Goal: Information Seeking & Learning: Learn about a topic

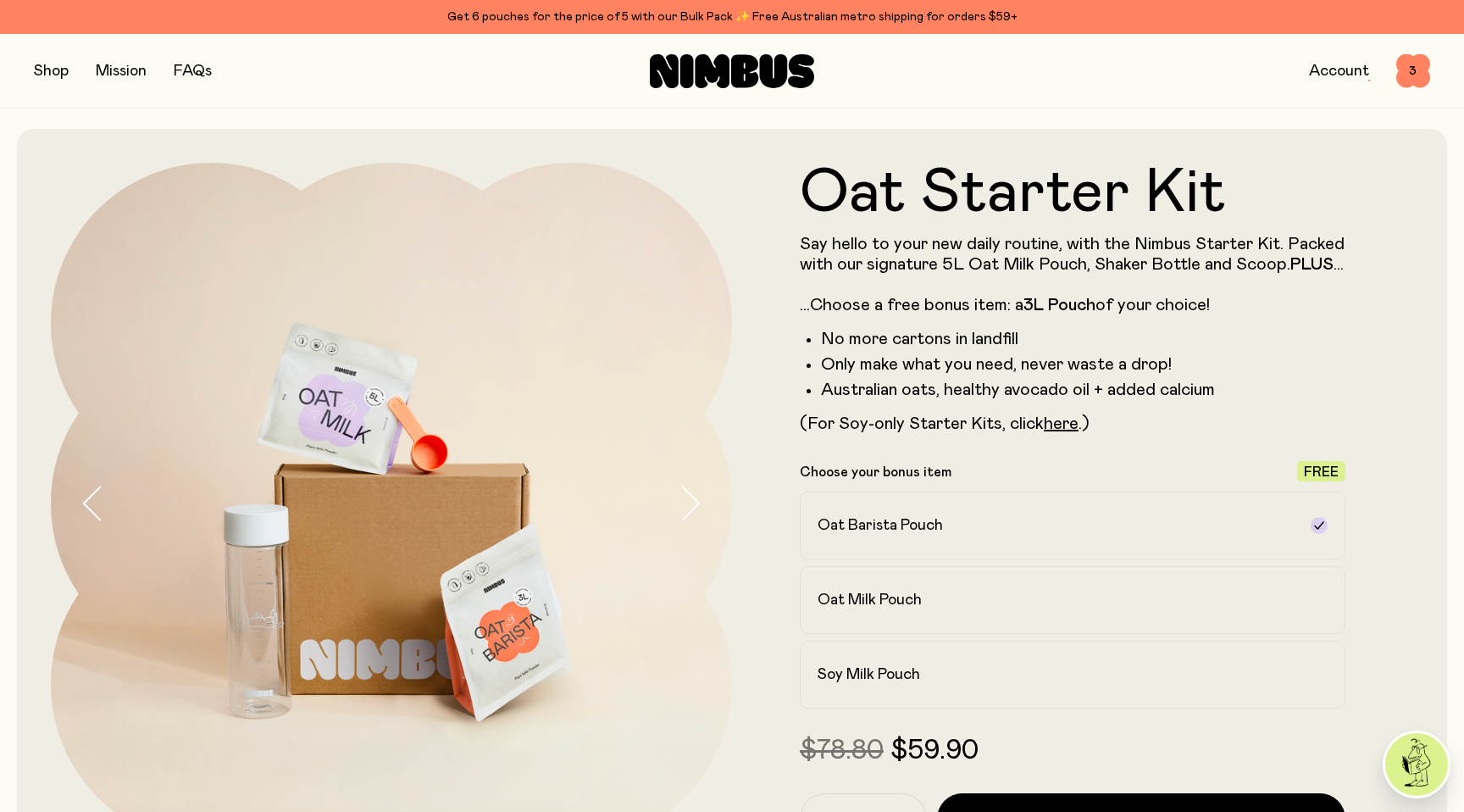
click at [206, 75] on link "FAQs" at bounding box center [193, 71] width 38 height 16
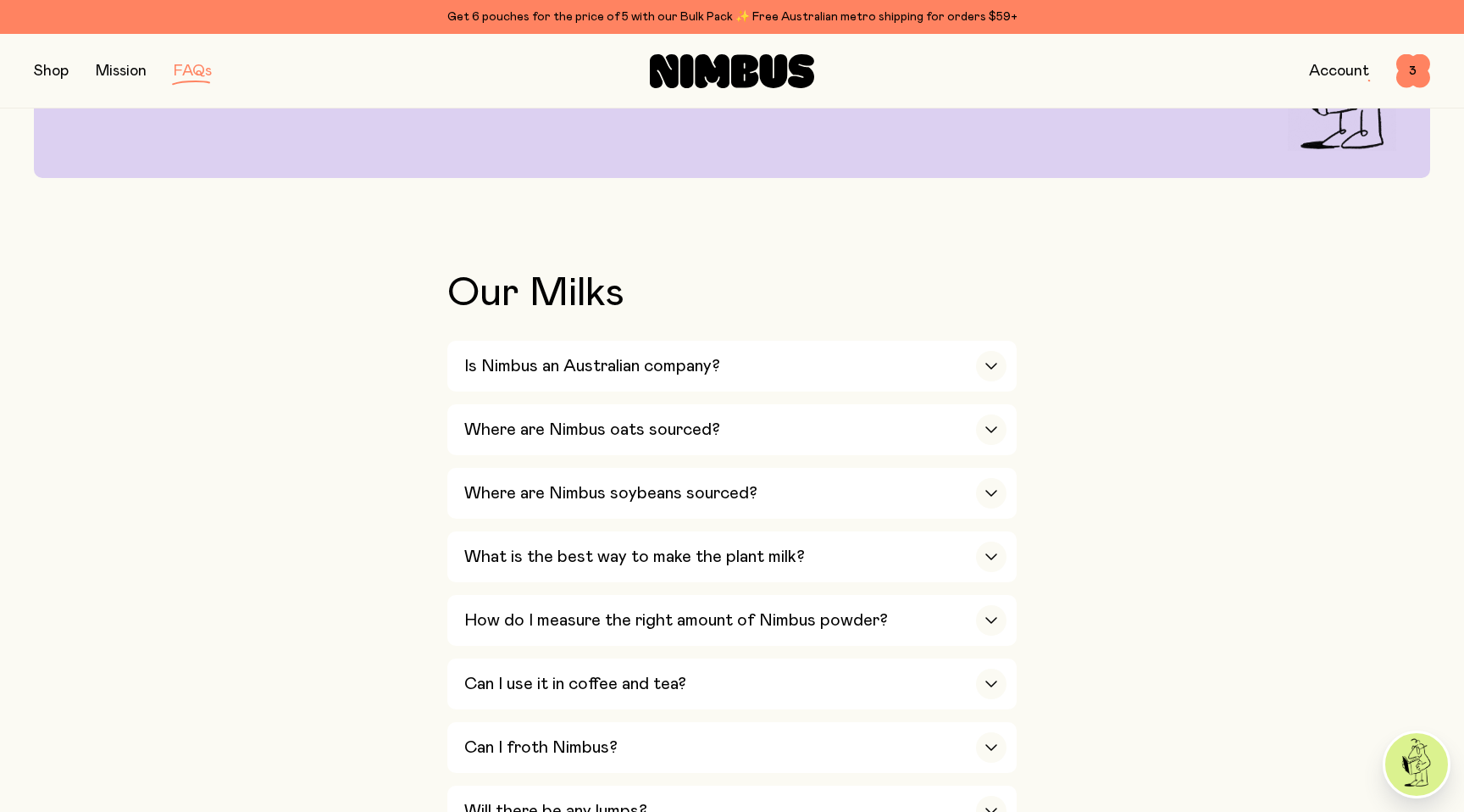
scroll to position [270, 0]
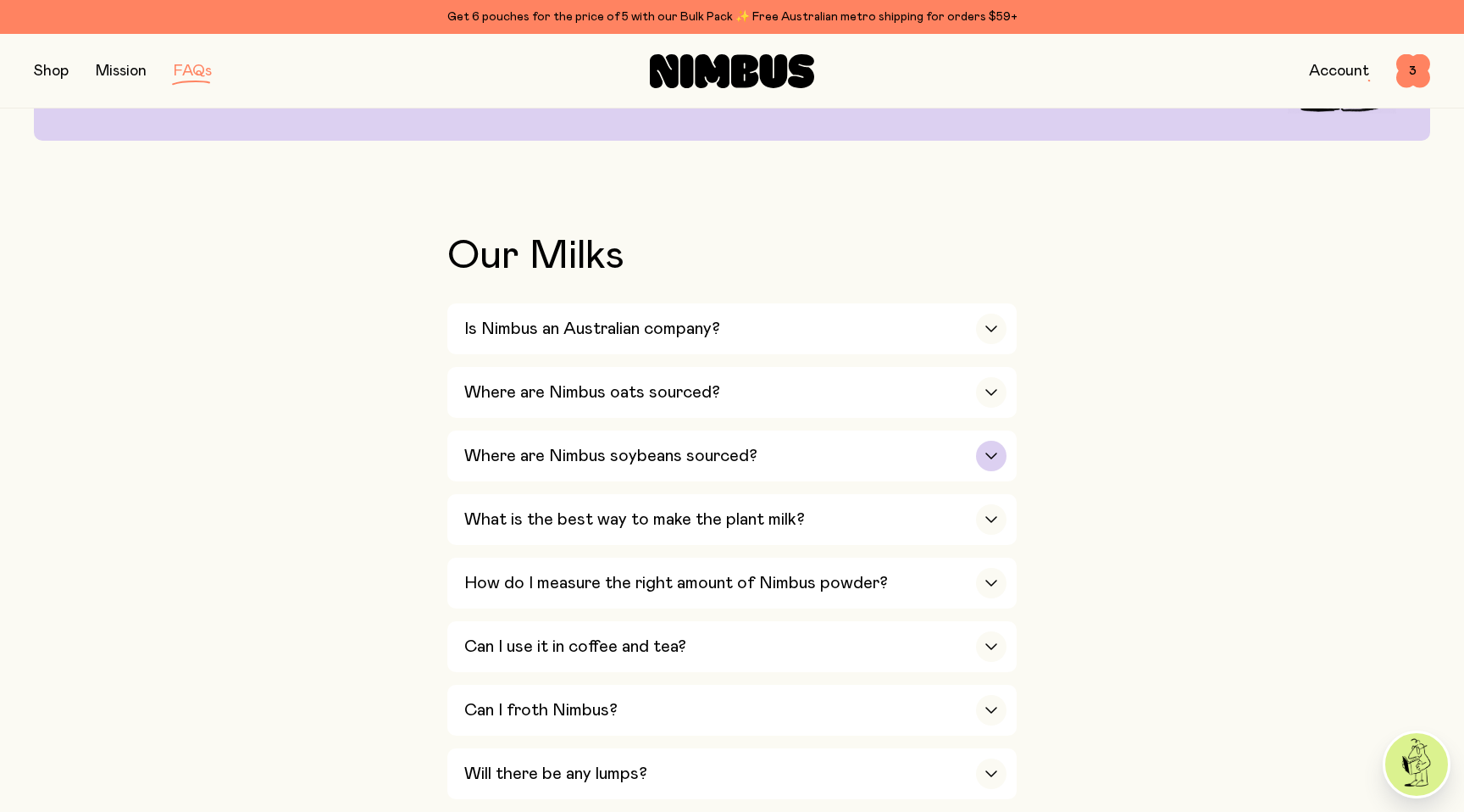
click at [548, 460] on h3 "Where are Nimbus soybeans sourced?" at bounding box center [611, 455] width 293 height 20
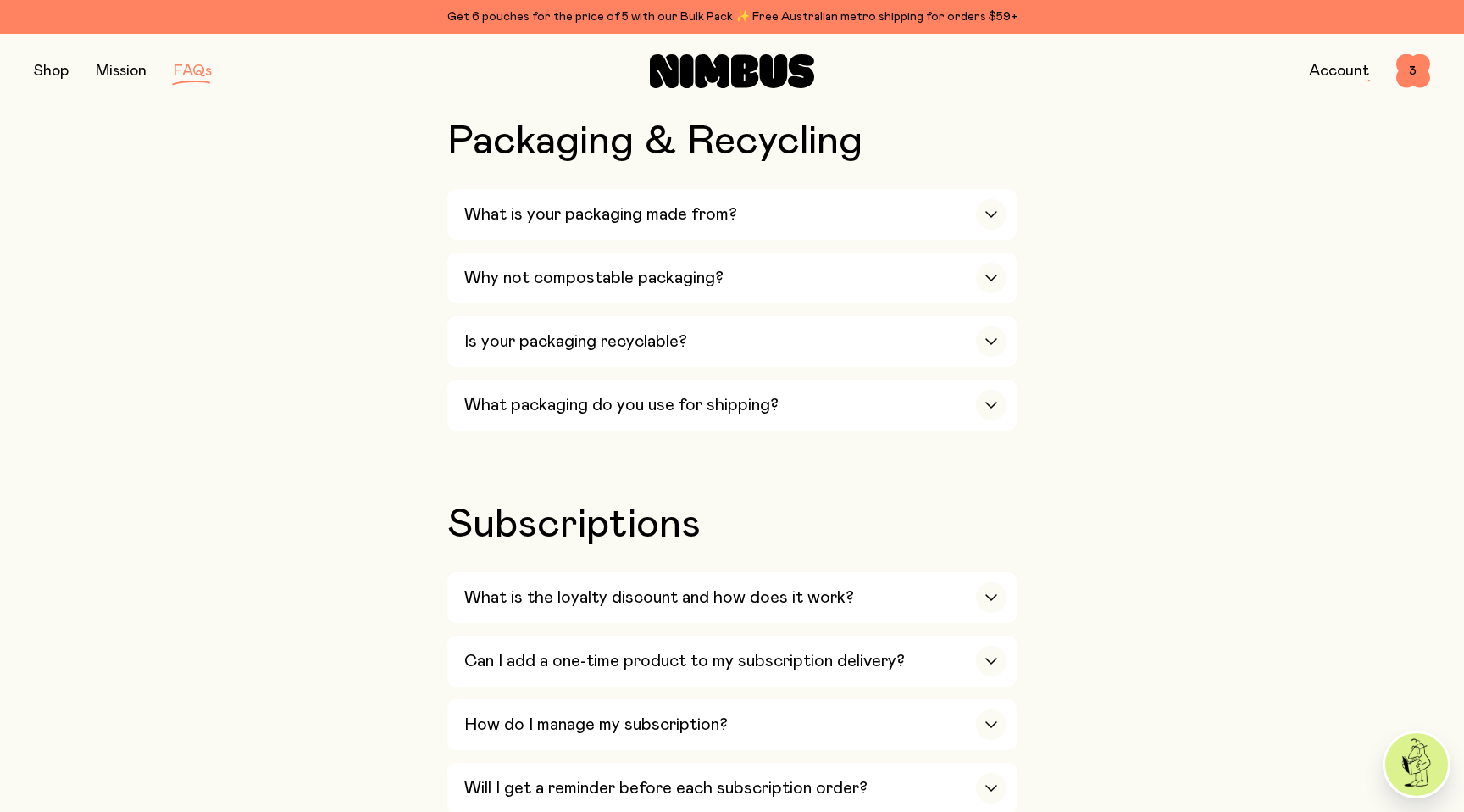
scroll to position [1890, 0]
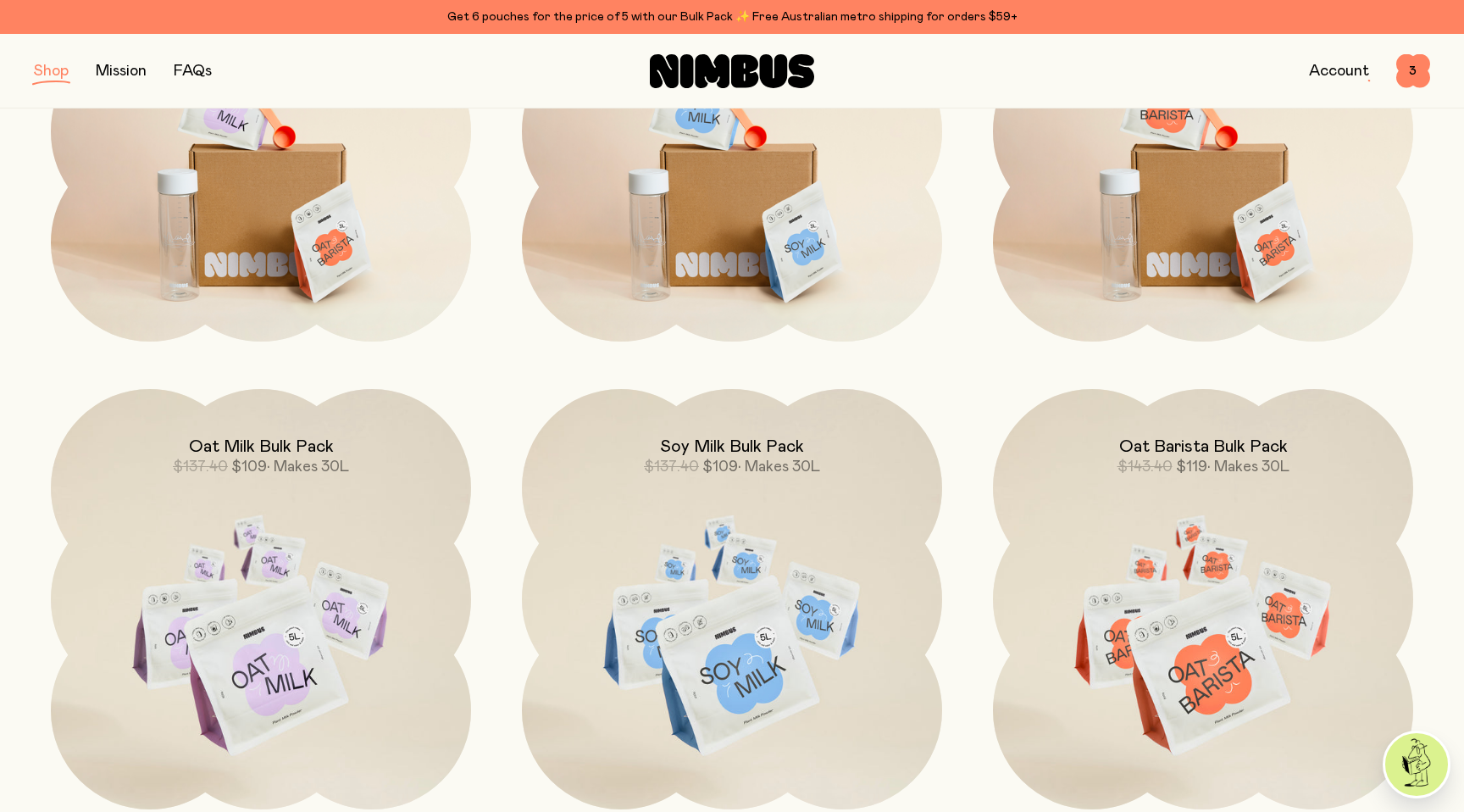
scroll to position [433, 0]
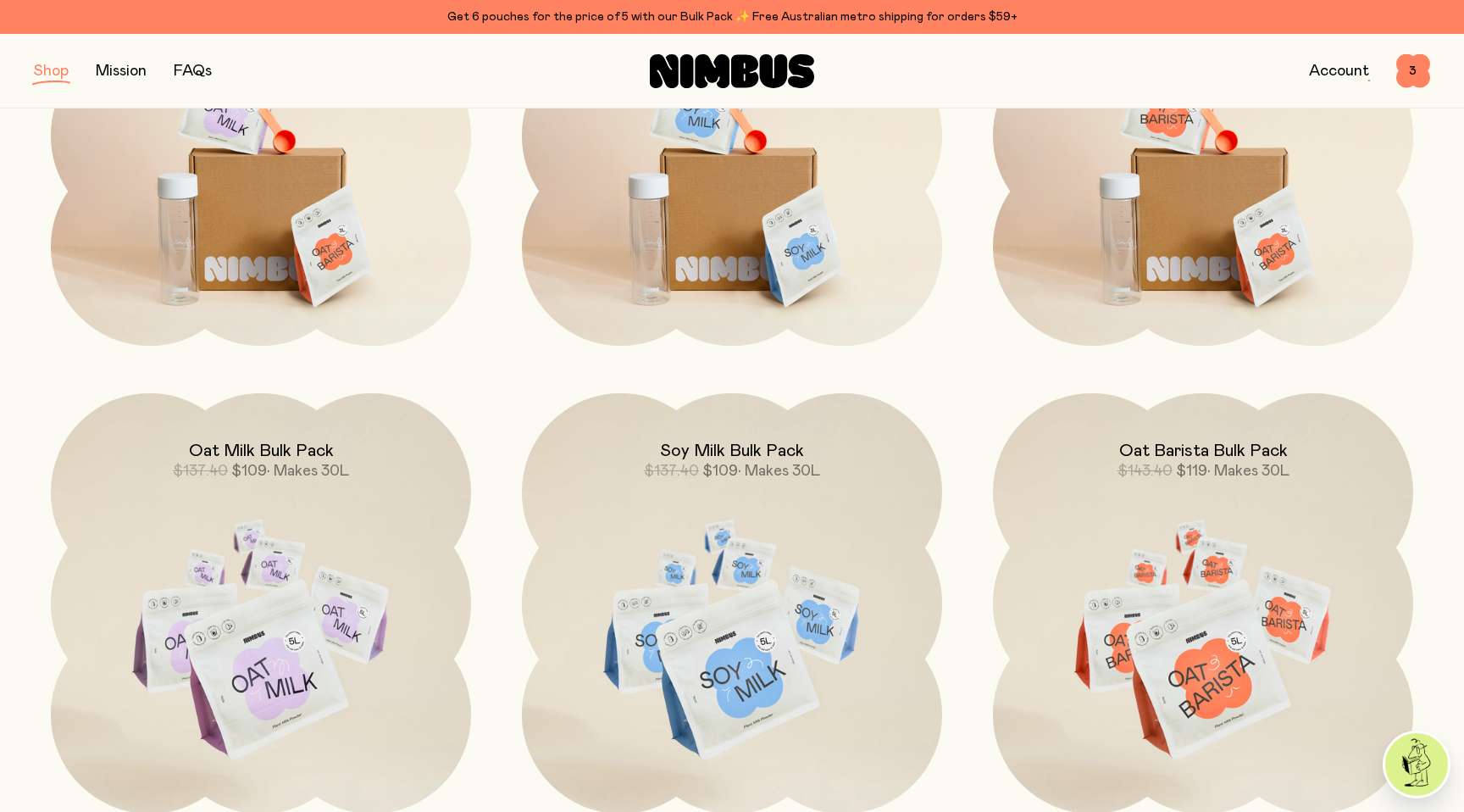
click at [379, 189] on img at bounding box center [260, 135] width 420 height 420
